Goal: Use online tool/utility: Use online tool/utility

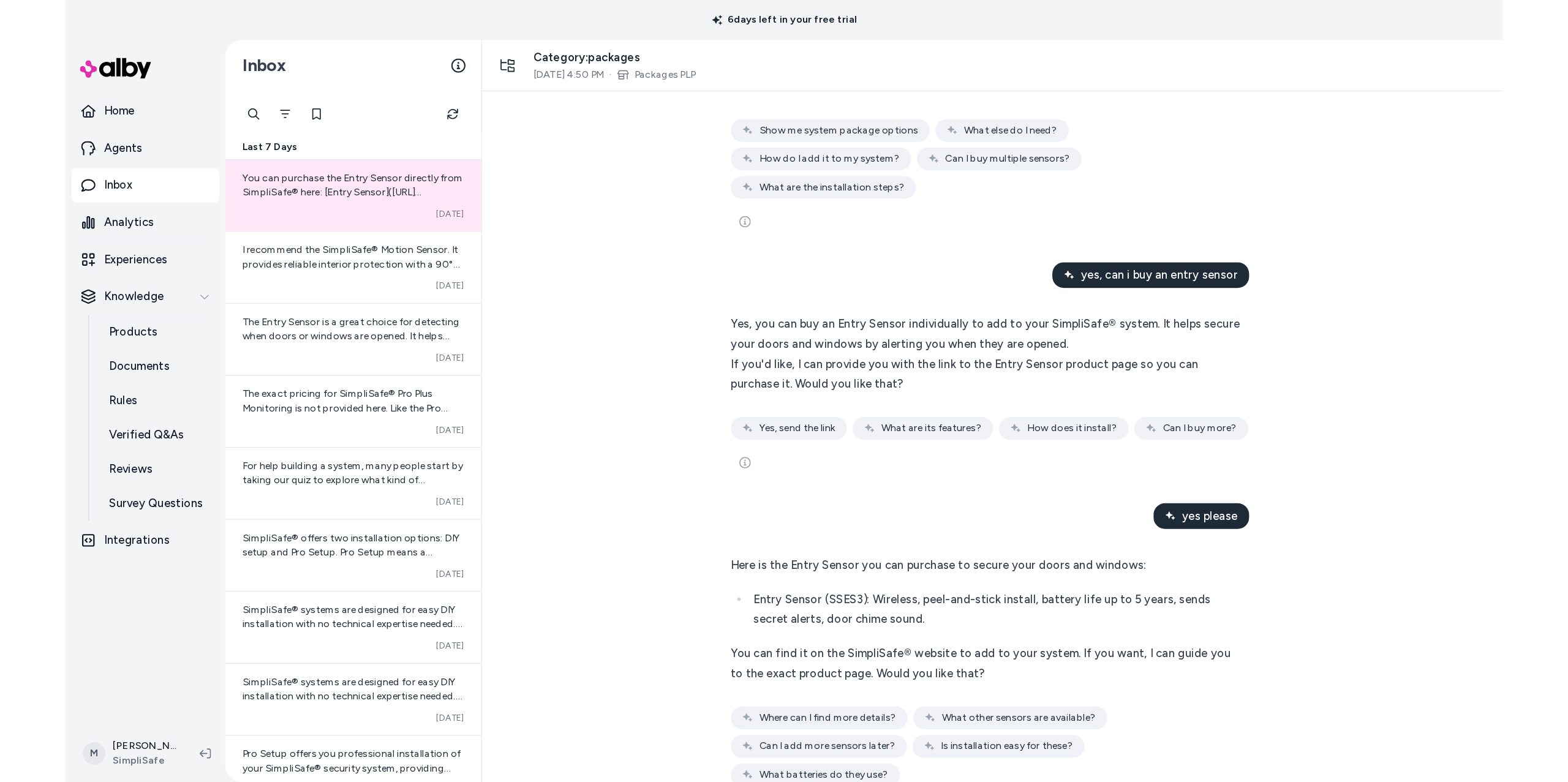
scroll to position [167, 0]
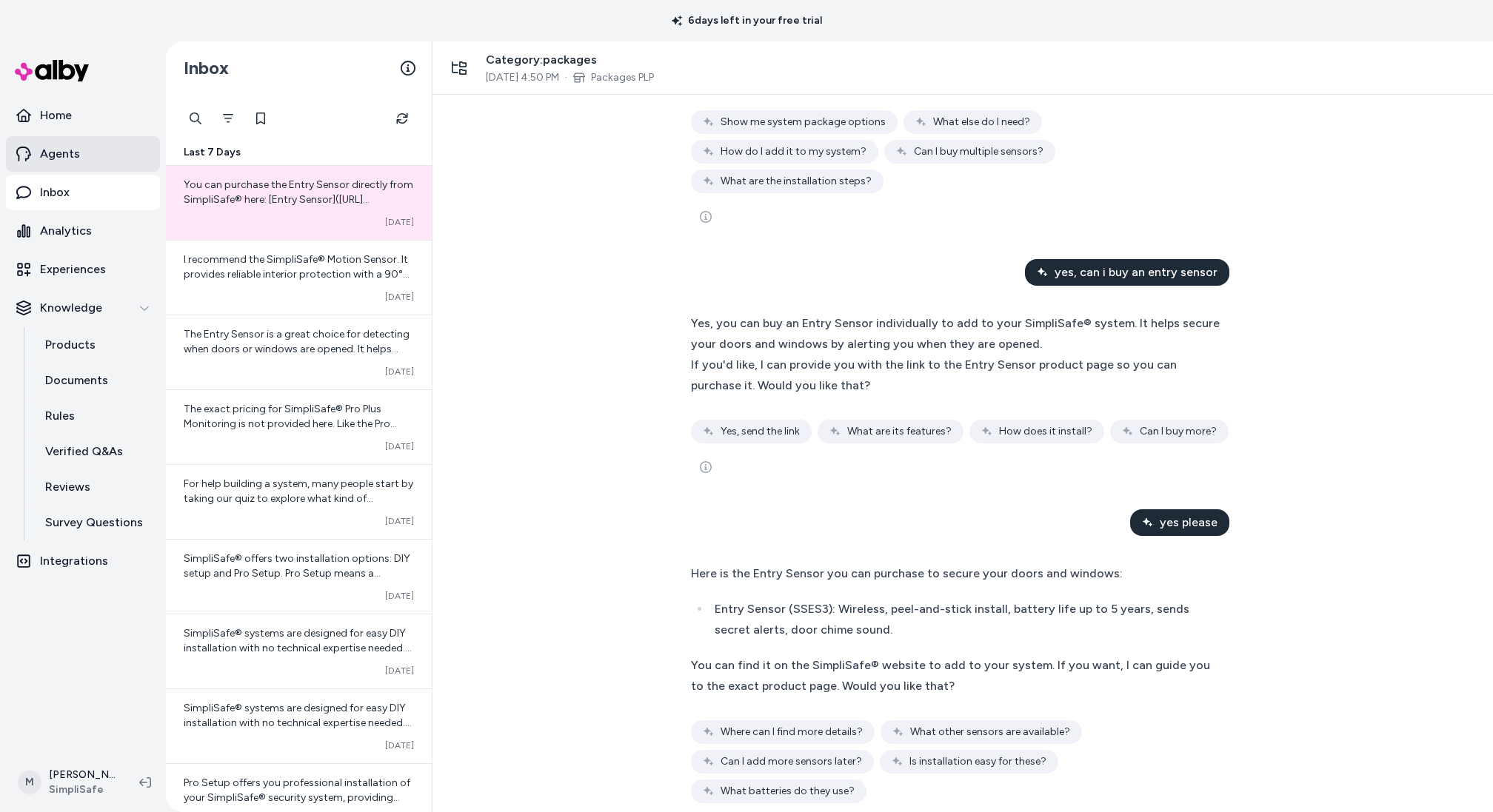
click at [73, 160] on p "Agents" at bounding box center [60, 154] width 40 height 17
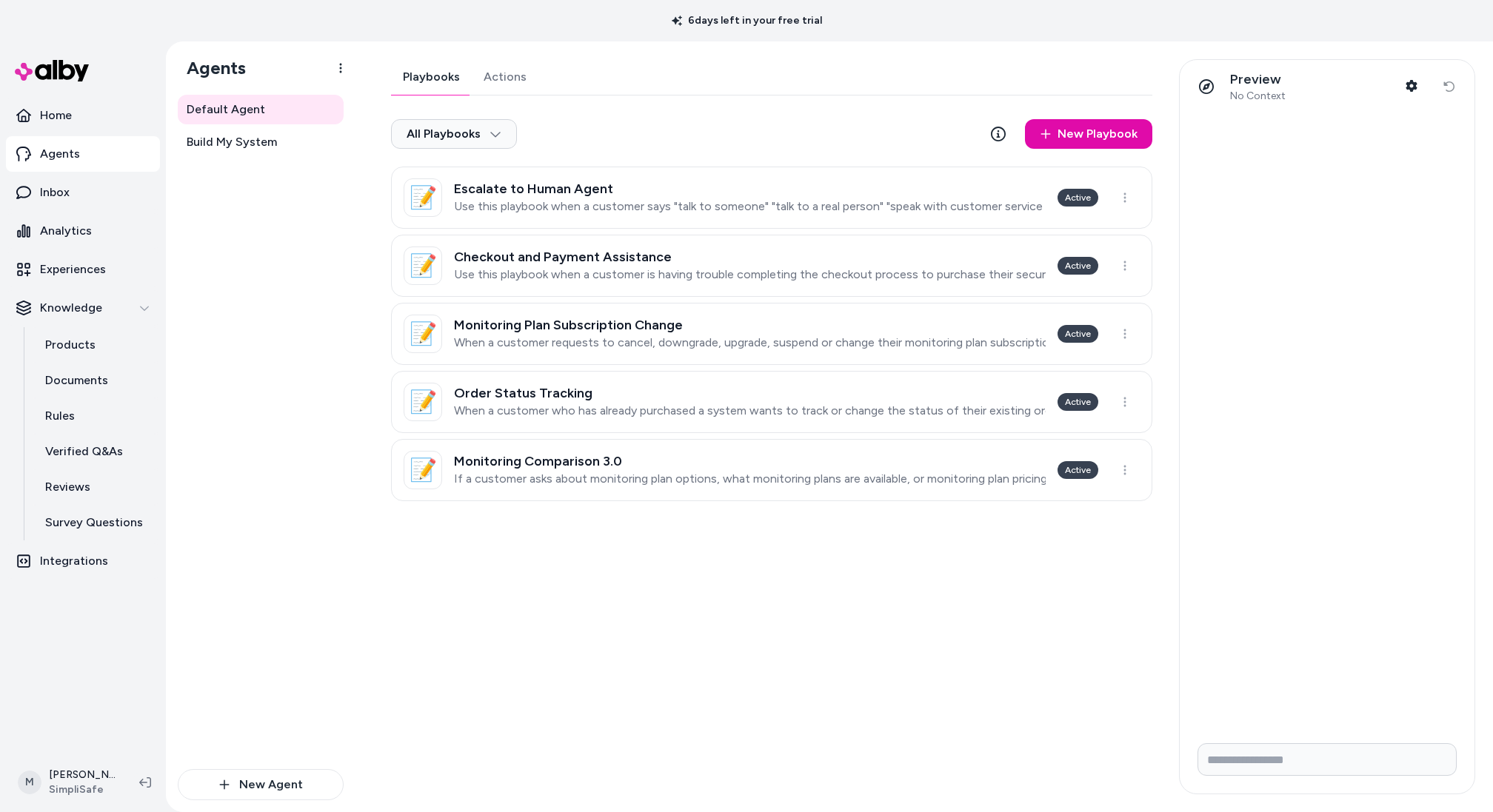
click at [1288, 778] on form at bounding box center [1326, 763] width 294 height 62
click at [1296, 768] on input "Write your prompt here" at bounding box center [1326, 759] width 259 height 33
type input "**********"
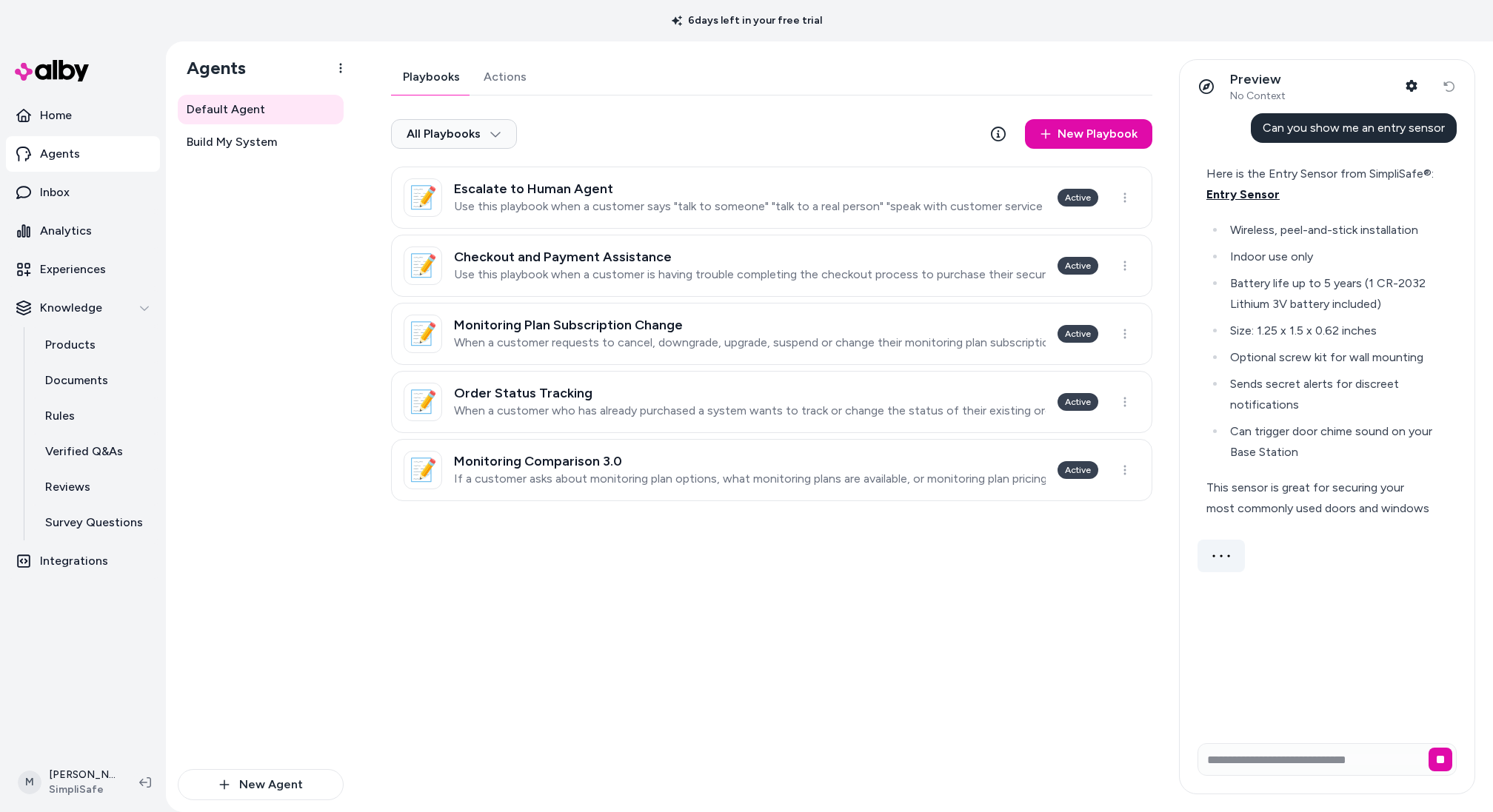
click at [1260, 201] on span "Entry Sensor" at bounding box center [1243, 194] width 73 height 14
